Goal: Go to known website: Go to known website

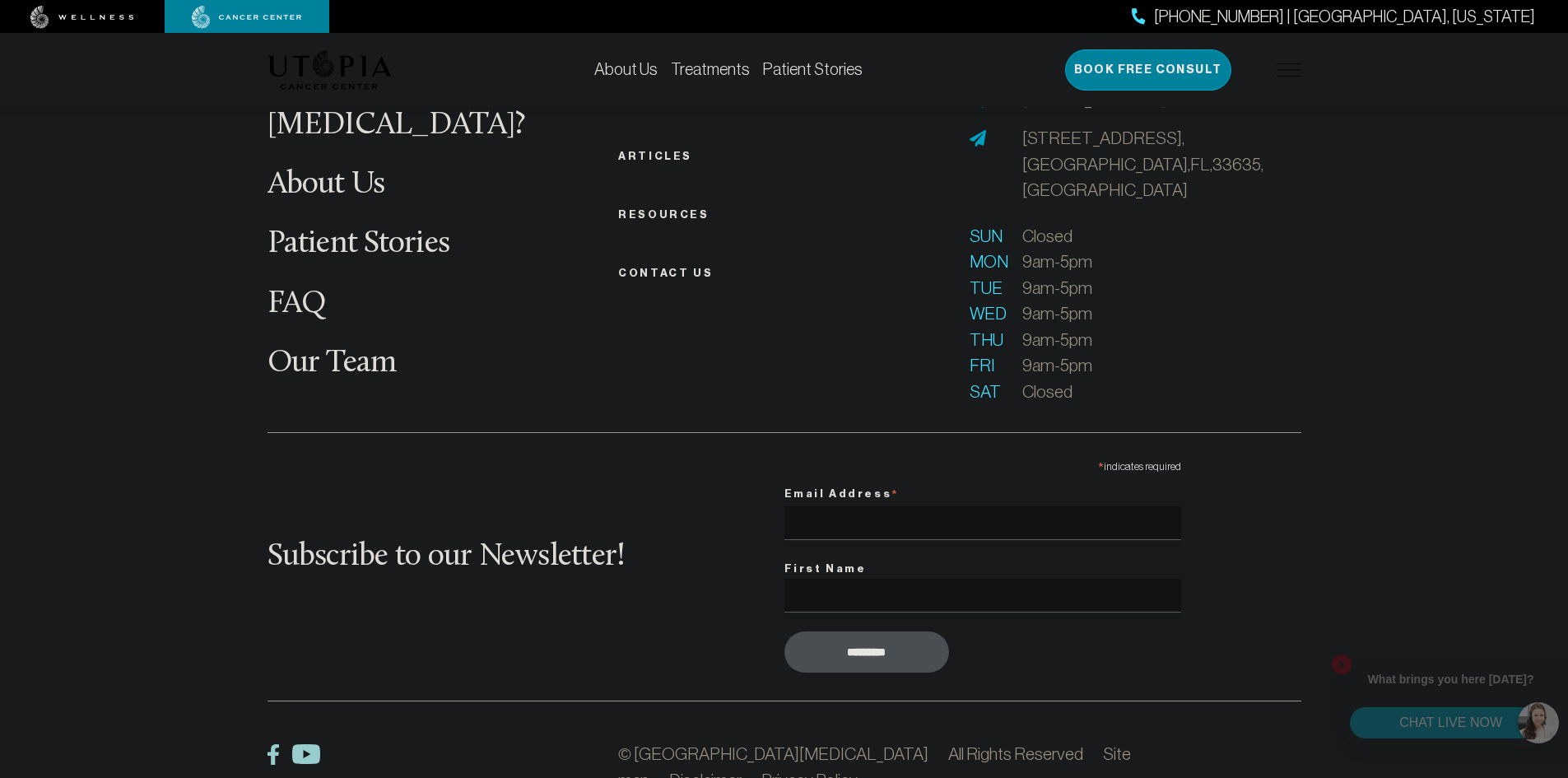
scroll to position [6509, 0]
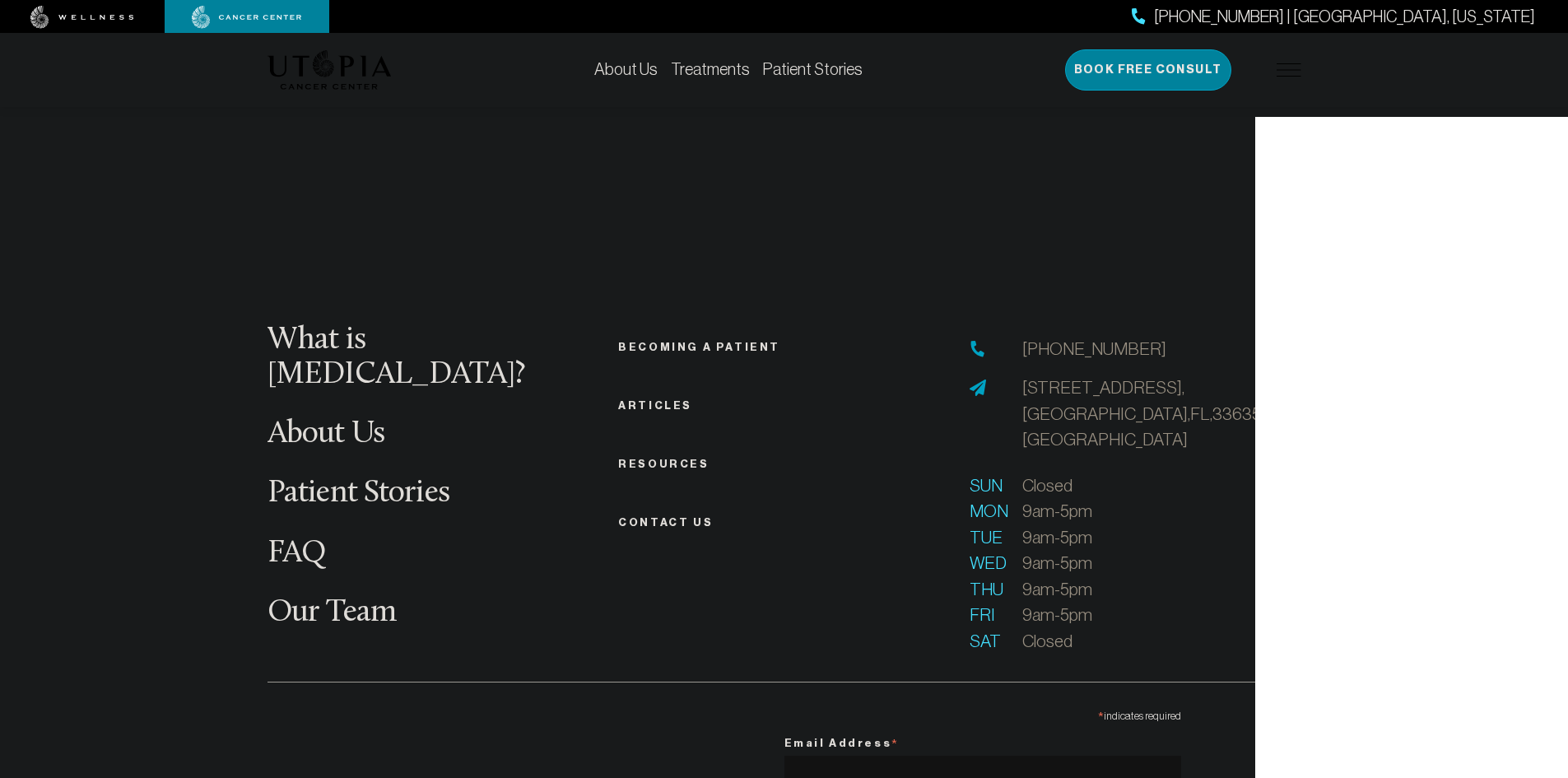
scroll to position [6509, 0]
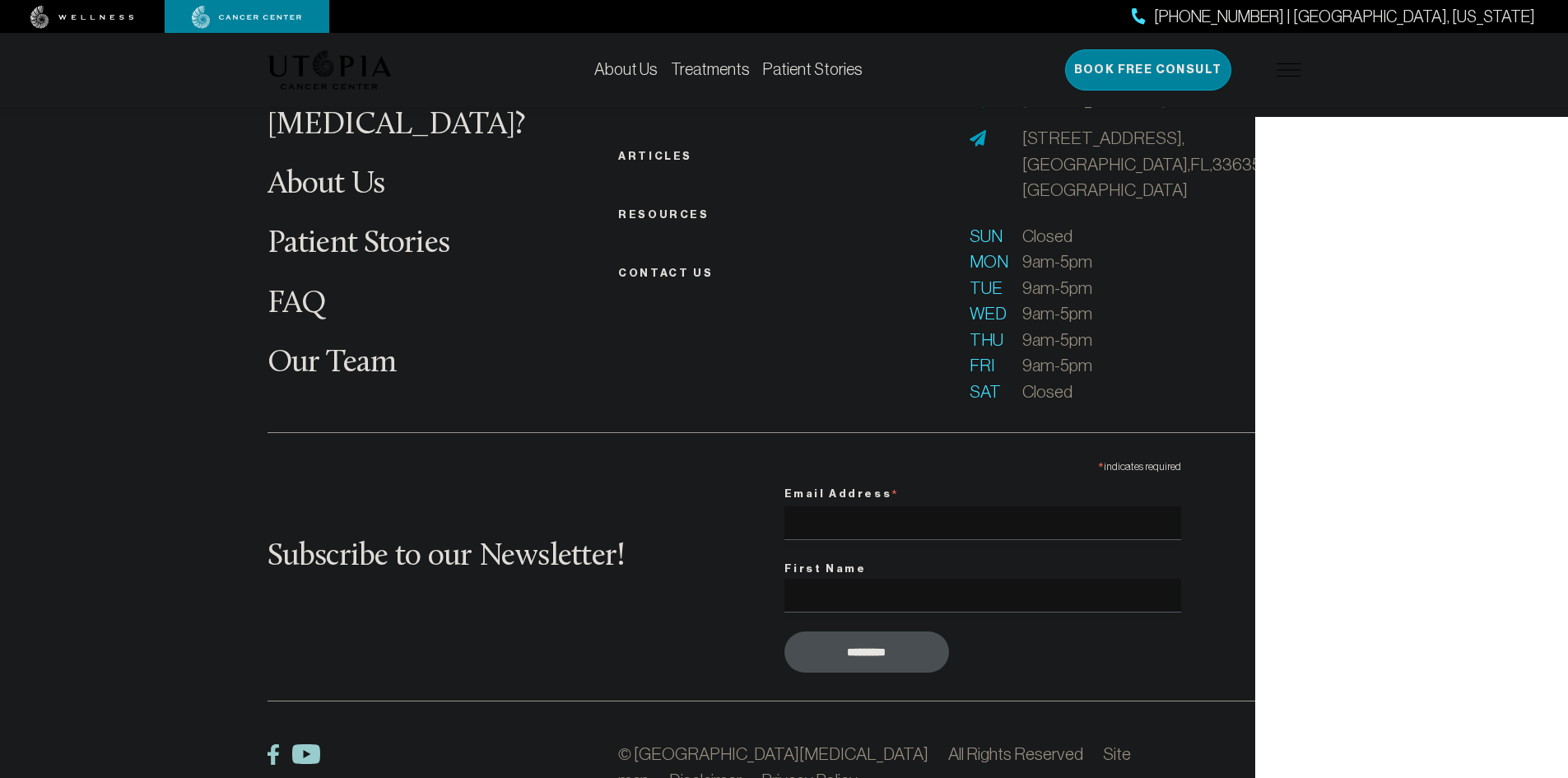
scroll to position [6509, 0]
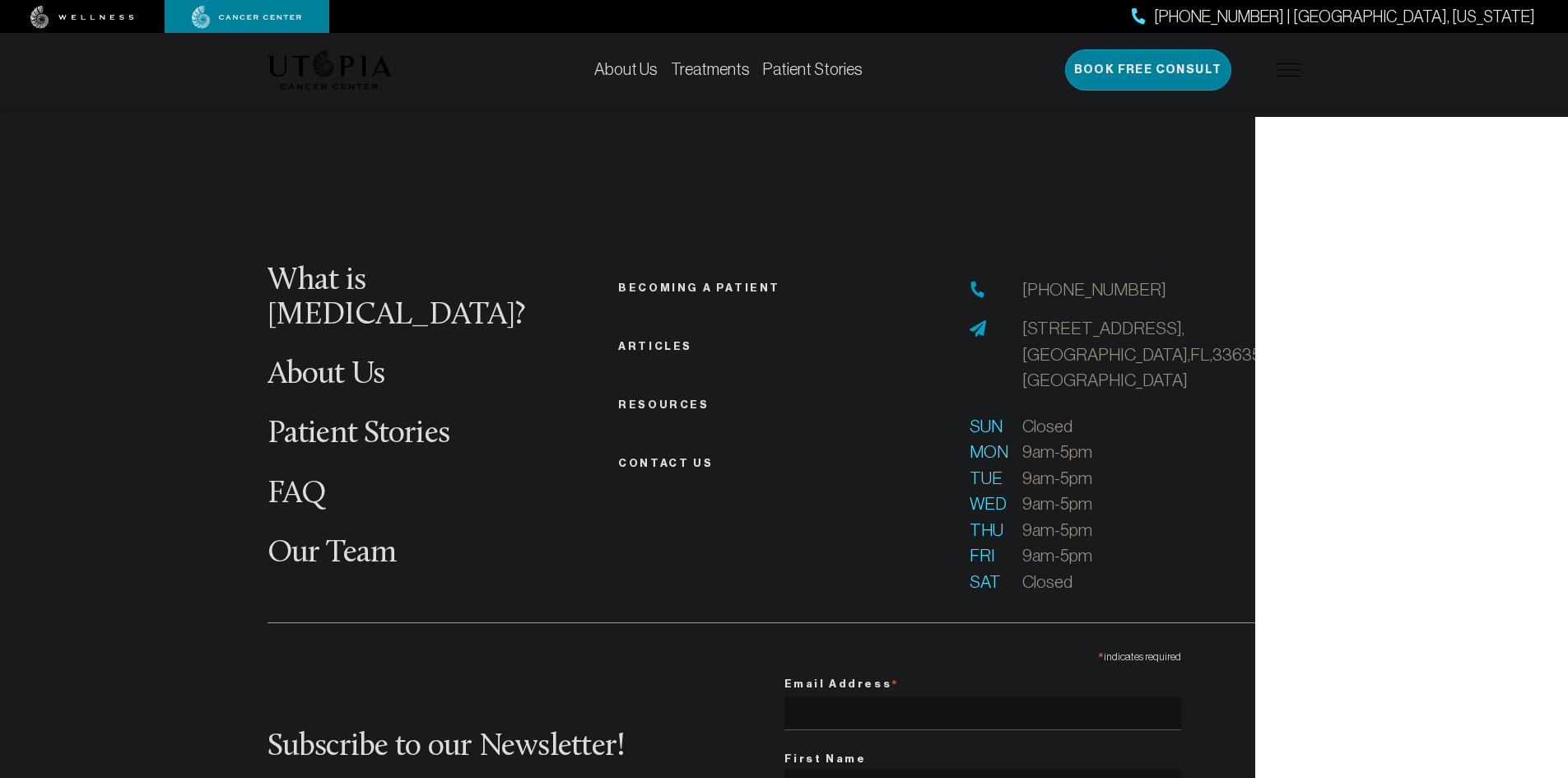
scroll to position [6509, 0]
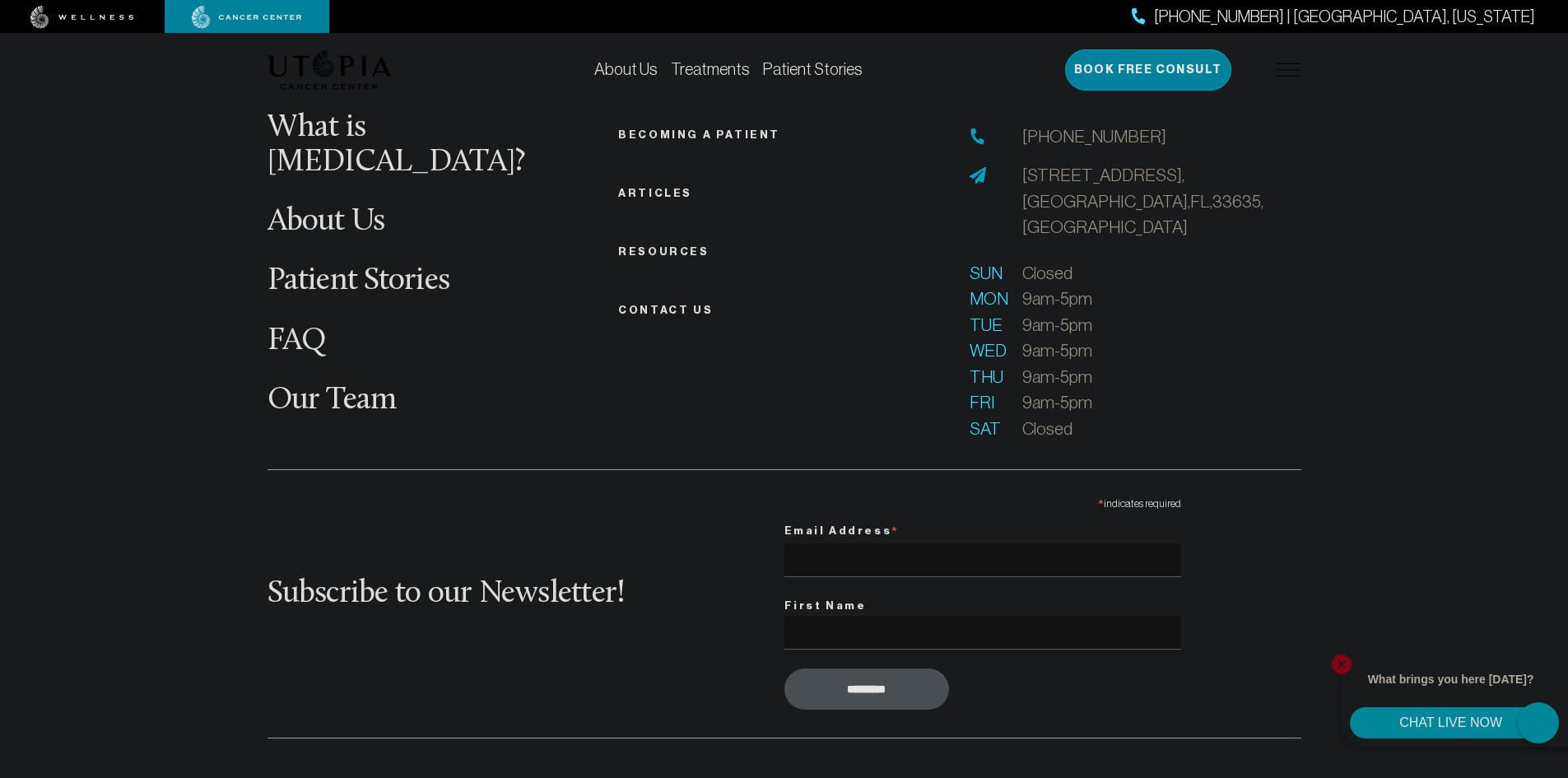
scroll to position [6509, 0]
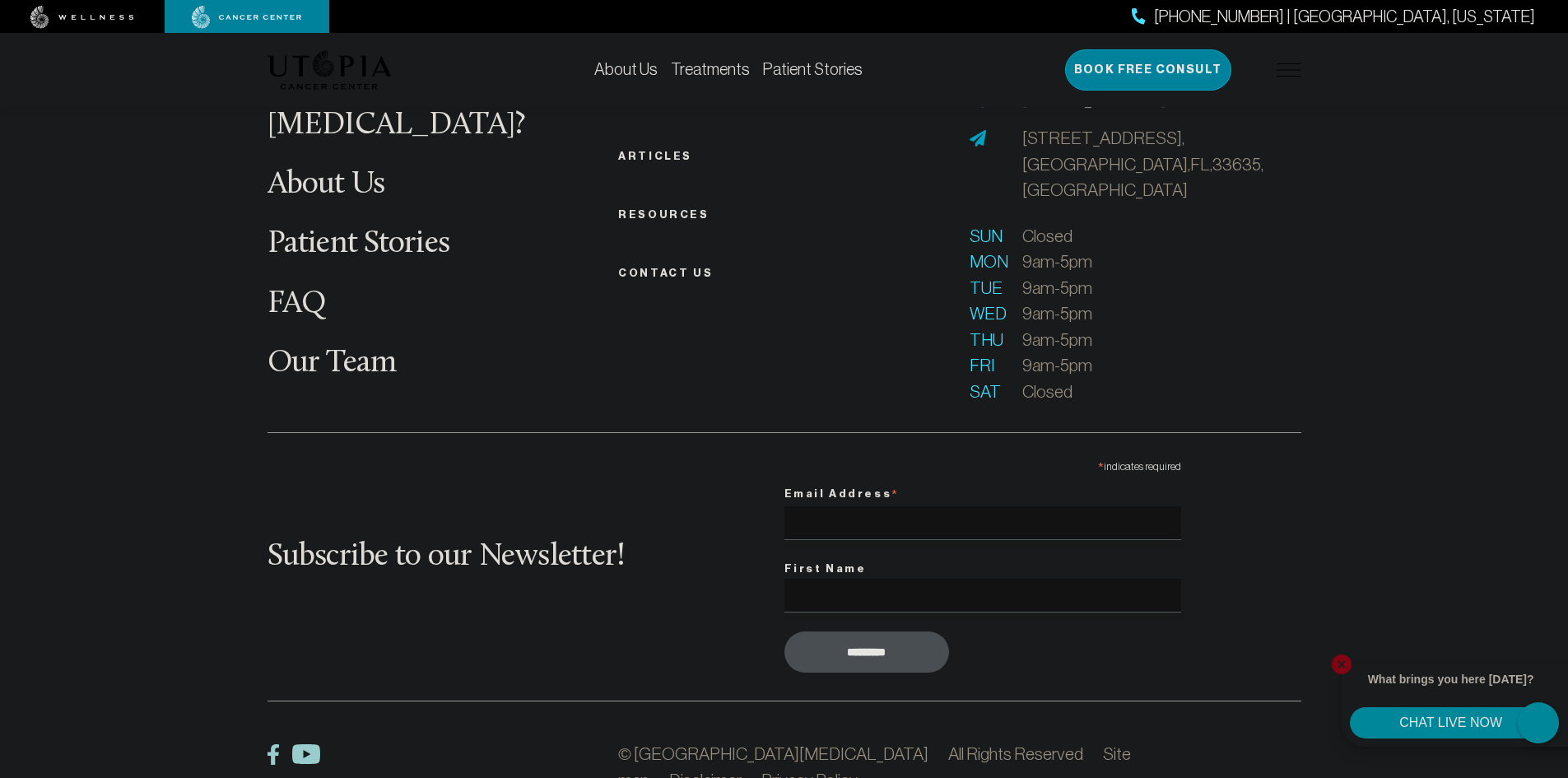
scroll to position [6509, 0]
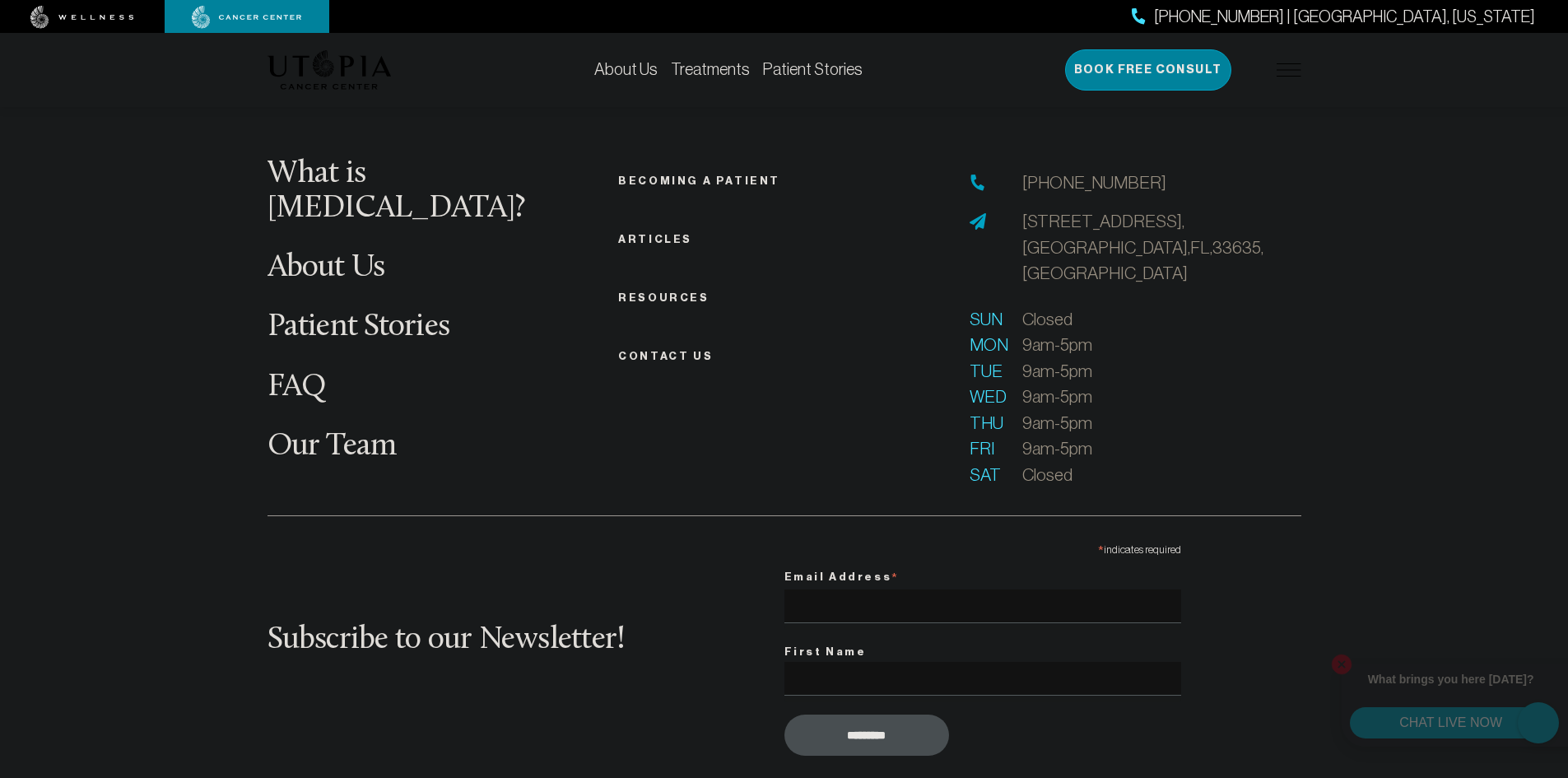
scroll to position [6509, 0]
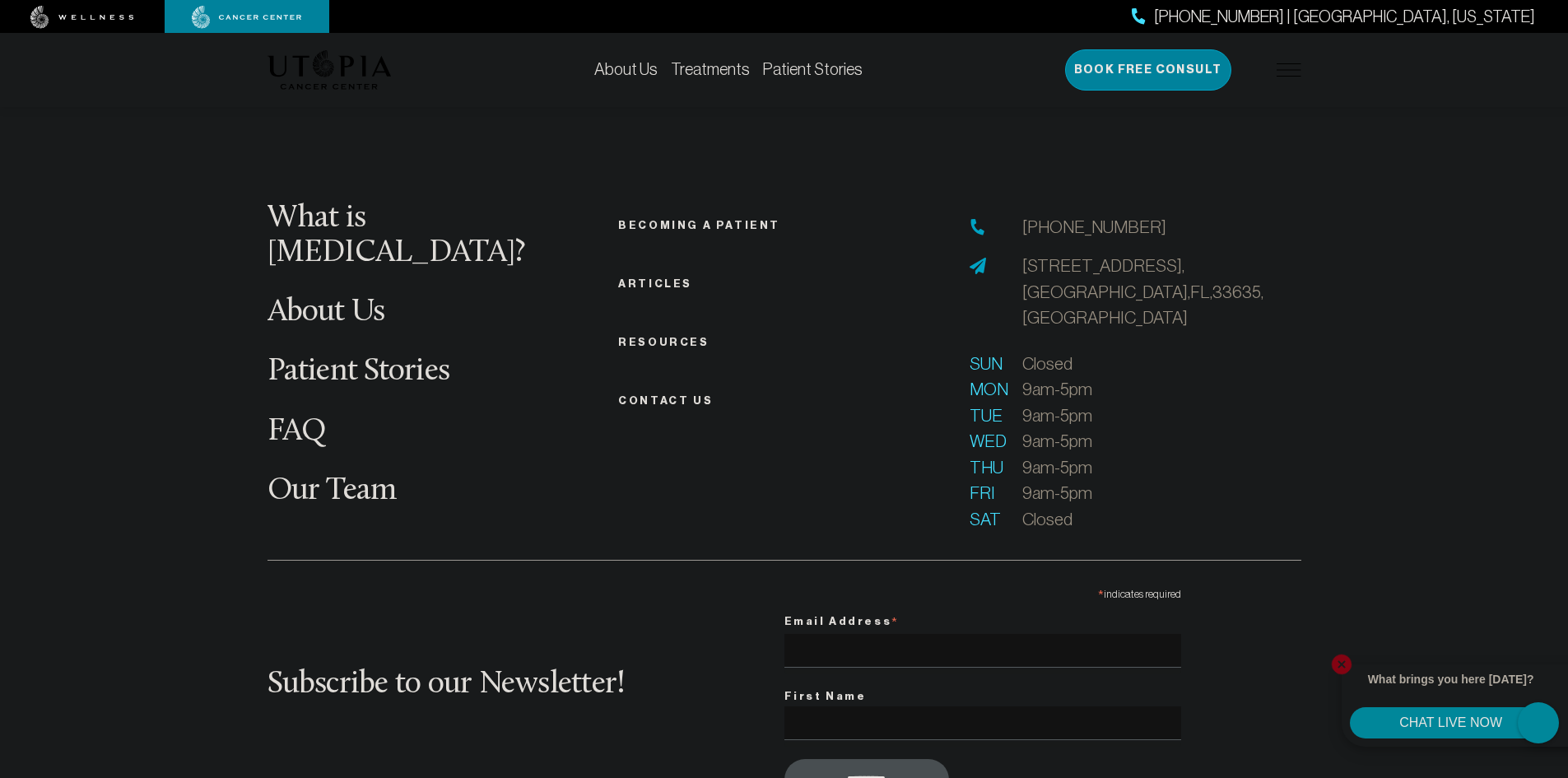
scroll to position [6509, 0]
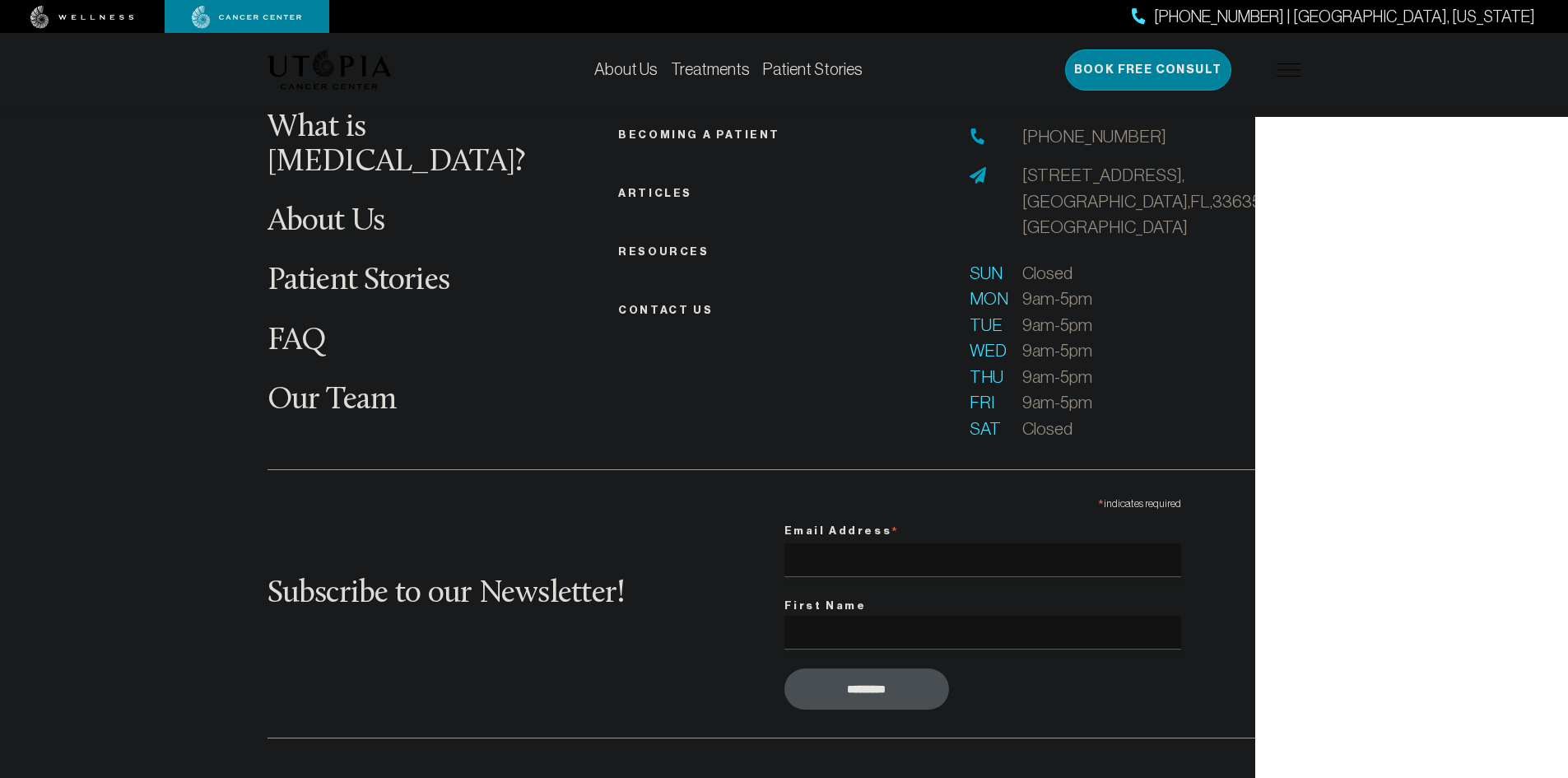
scroll to position [6509, 0]
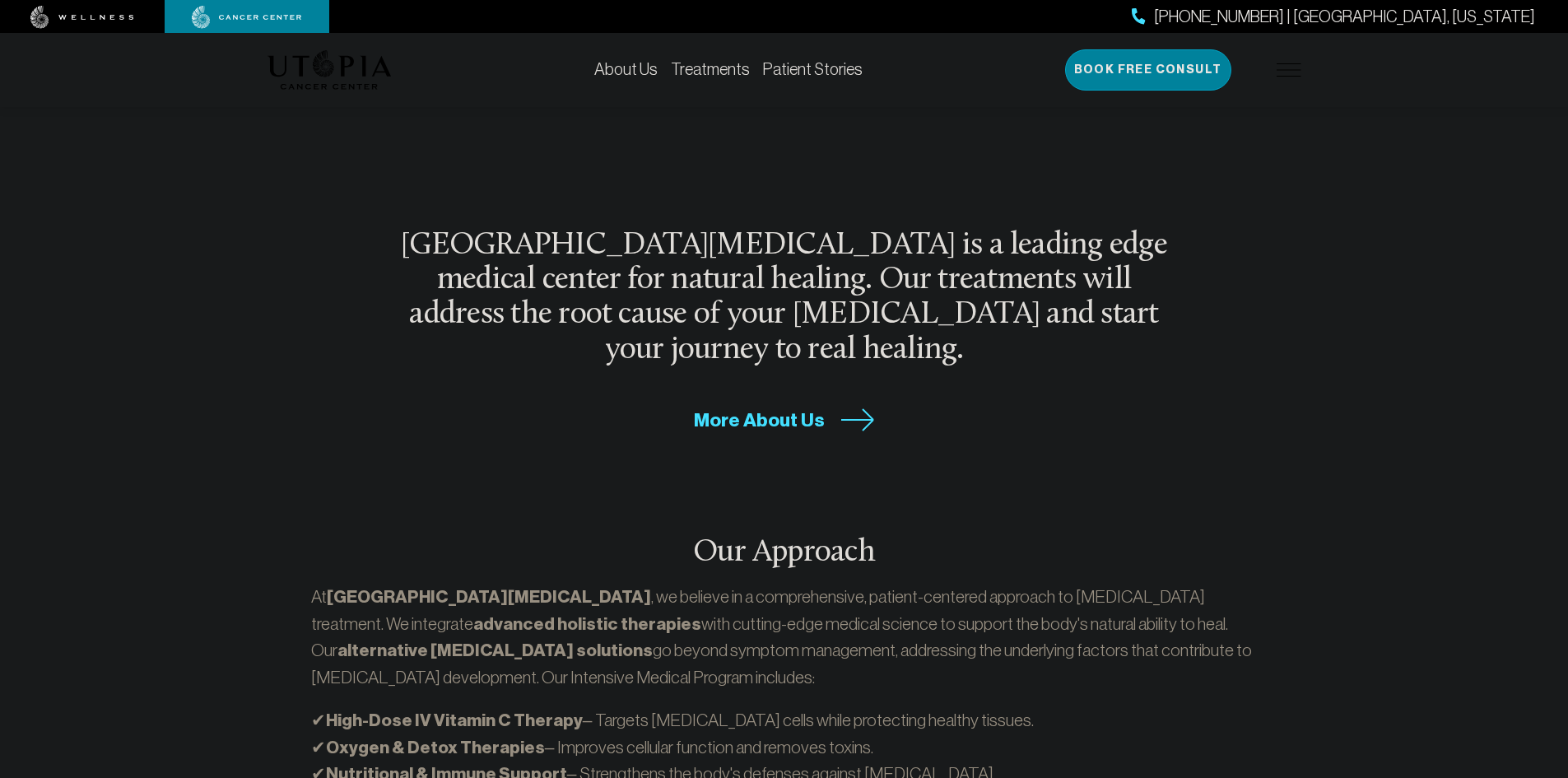
scroll to position [576, 0]
